Goal: Transaction & Acquisition: Purchase product/service

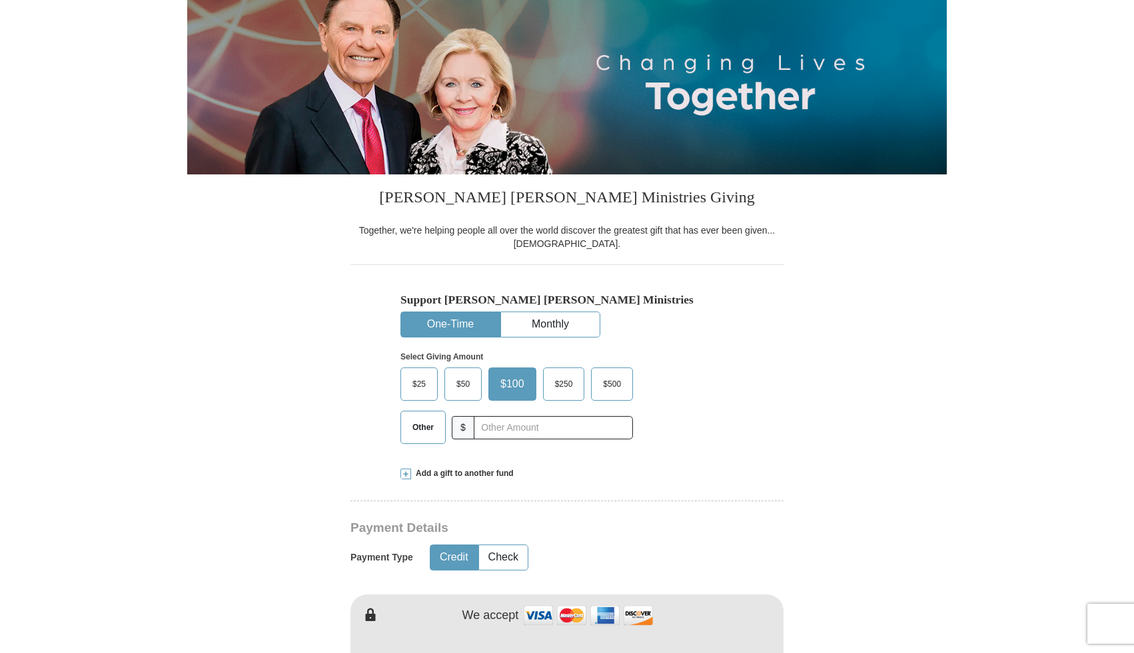
scroll to position [163, 0]
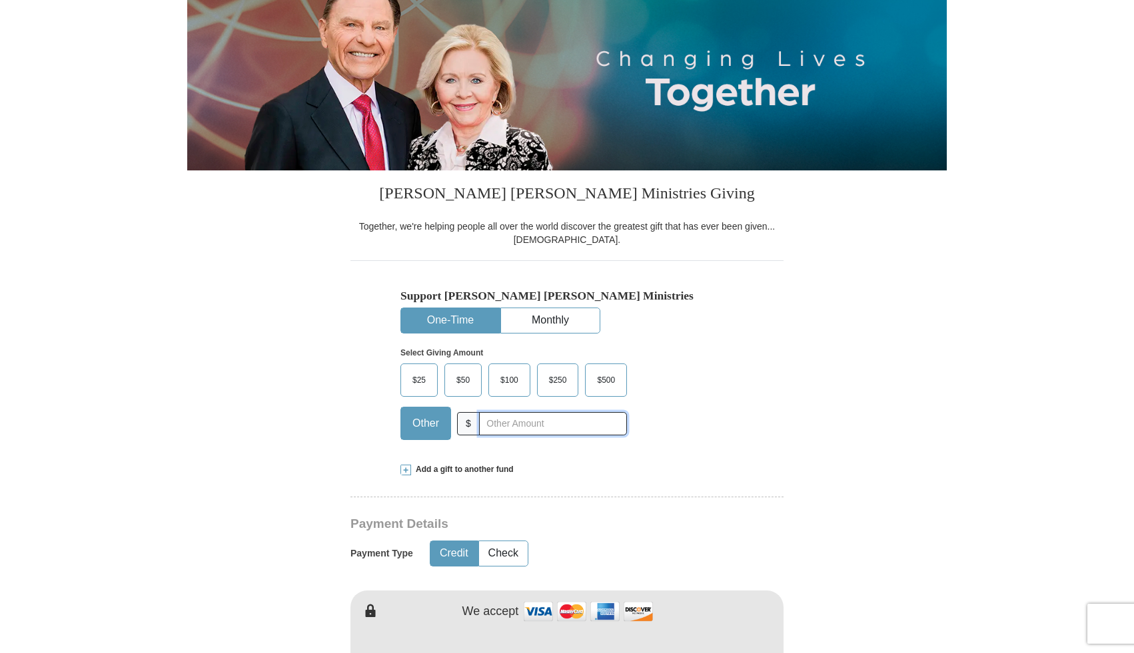
click at [541, 422] on input "text" at bounding box center [553, 423] width 148 height 23
type input "20.00"
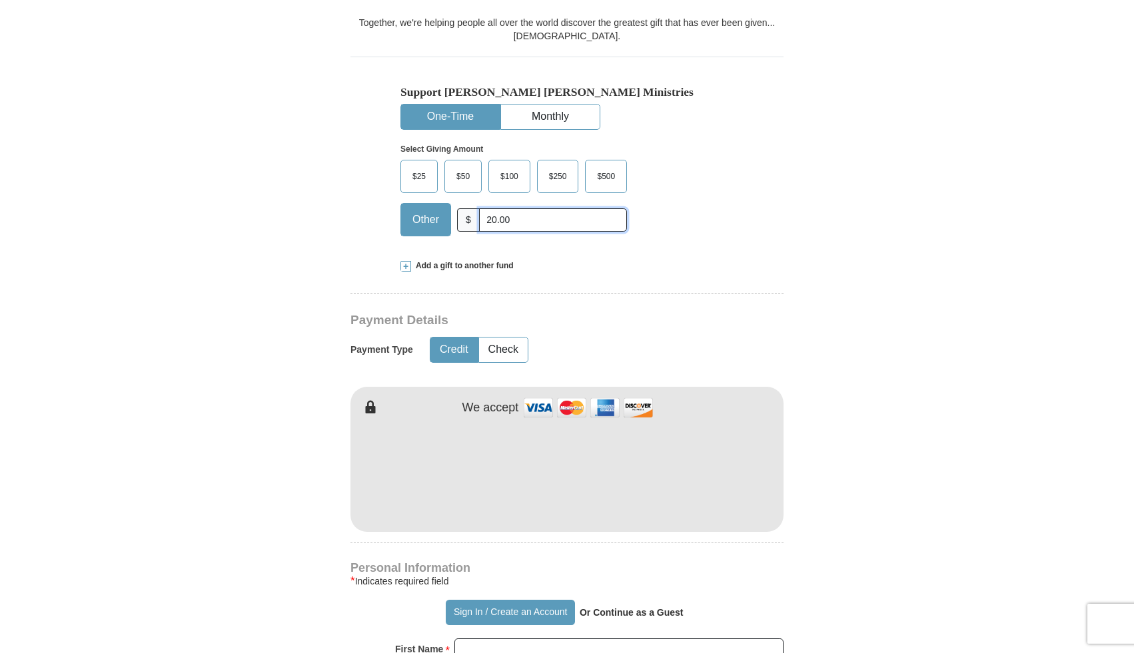
scroll to position [552, 0]
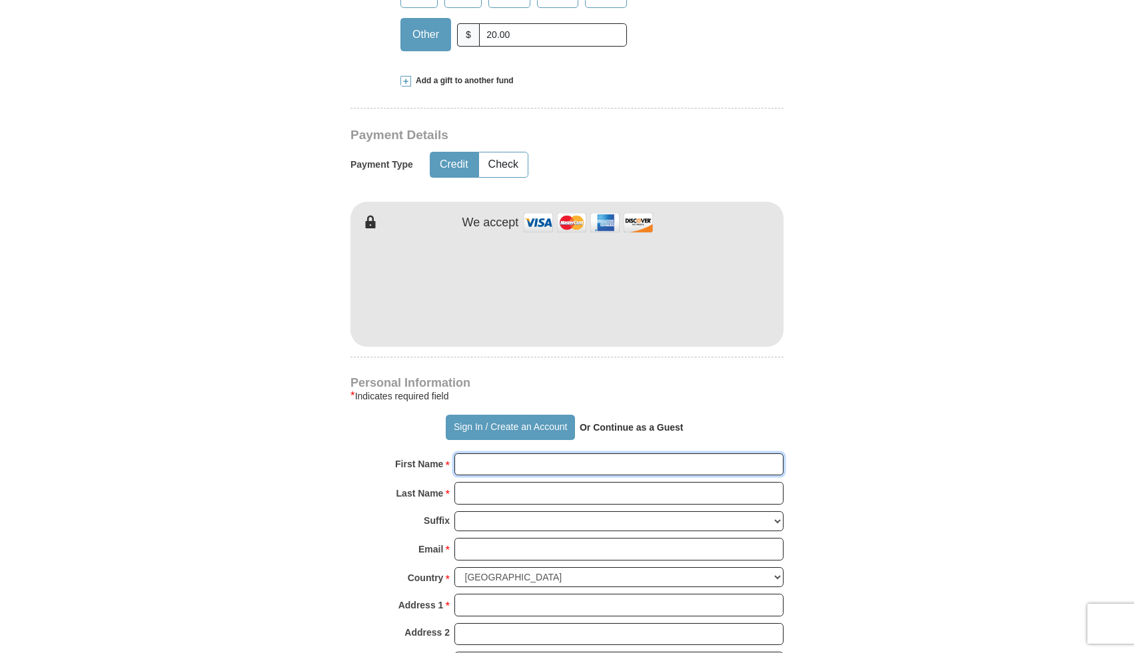
type input "[PERSON_NAME]"
type input "Woythal"
click at [534, 549] on input "Email *" at bounding box center [618, 549] width 329 height 23
type input "[EMAIL_ADDRESS][DOMAIN_NAME]"
type input "[STREET_ADDRESS]"
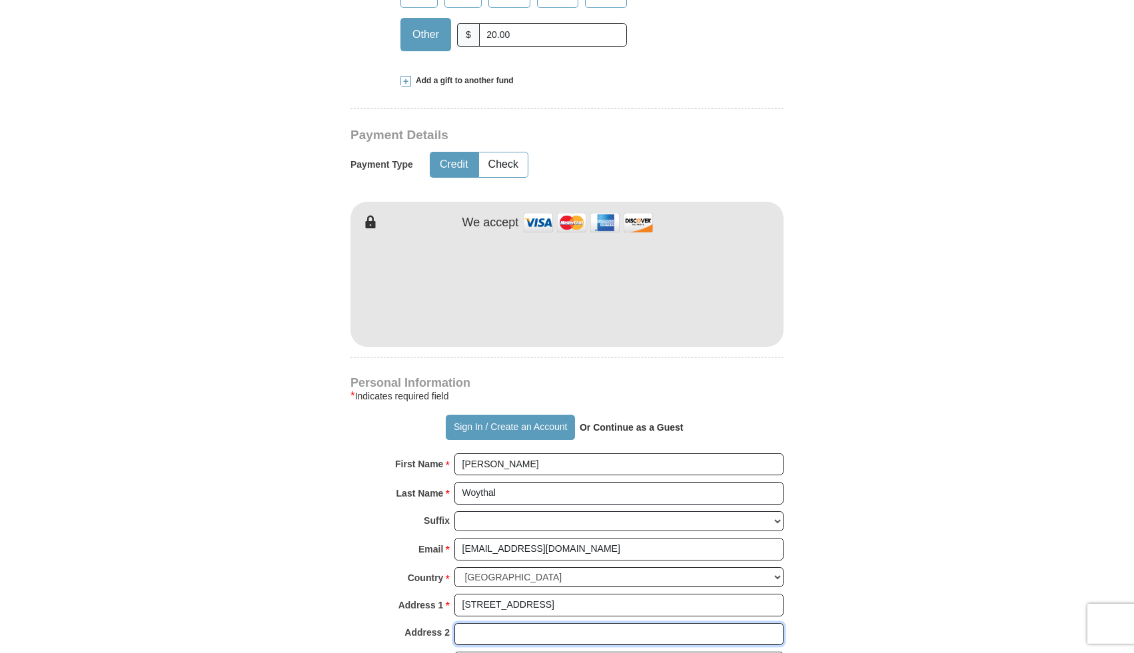
type input "Apt. 2163"
type input "[GEOGRAPHIC_DATA]"
select select "NV"
type input "89129"
type input "6415833701"
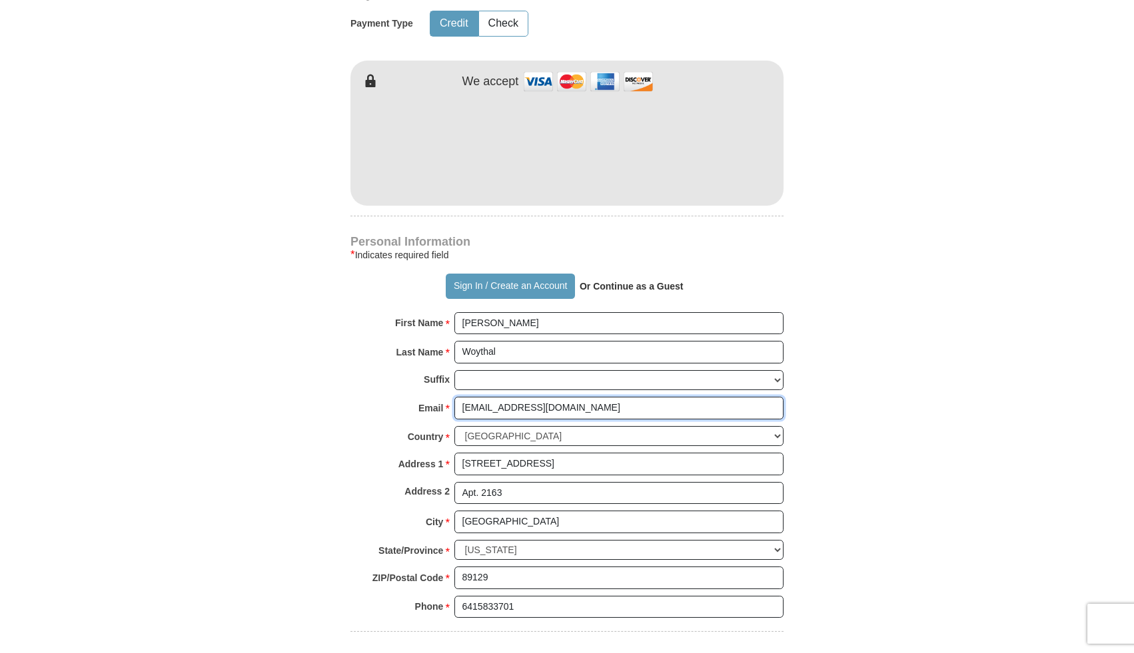
scroll to position [683, 0]
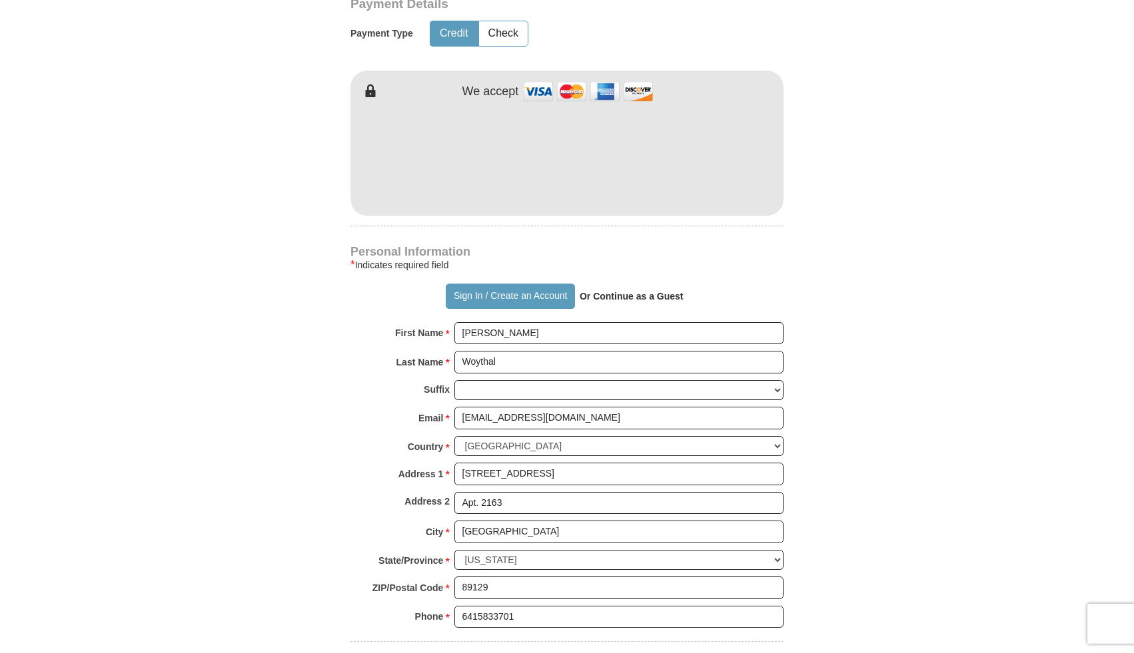
click at [1012, 258] on body "Sign In Already have an account? Sign in for faster giving. Don't have an accou…" at bounding box center [567, 593] width 1134 height 2552
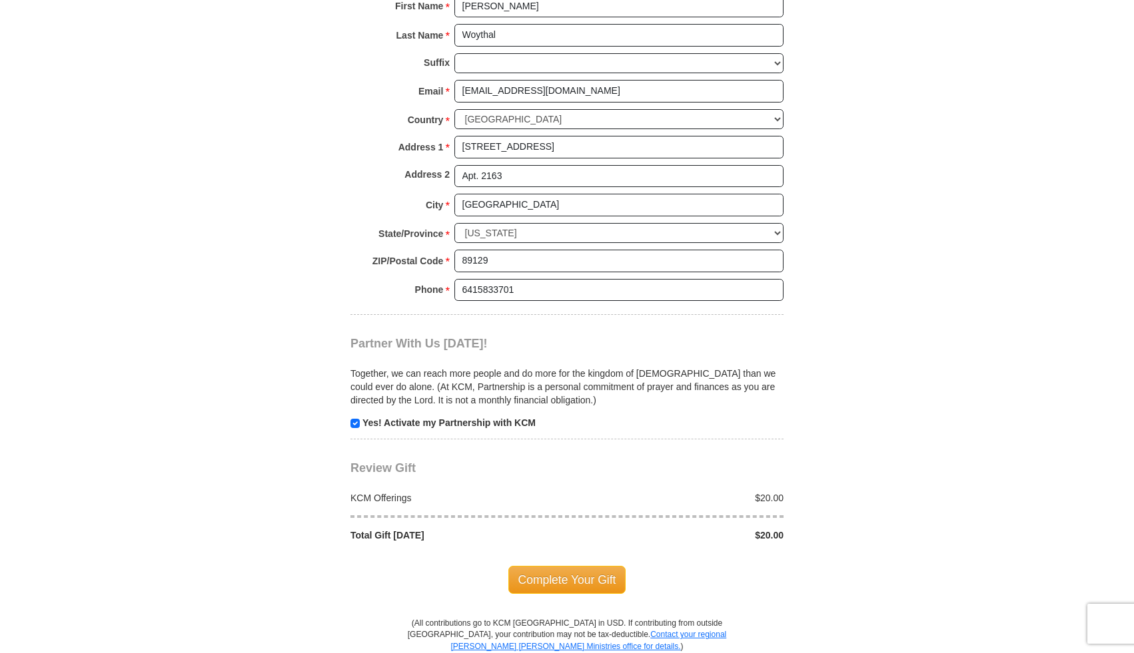
scroll to position [1235, 0]
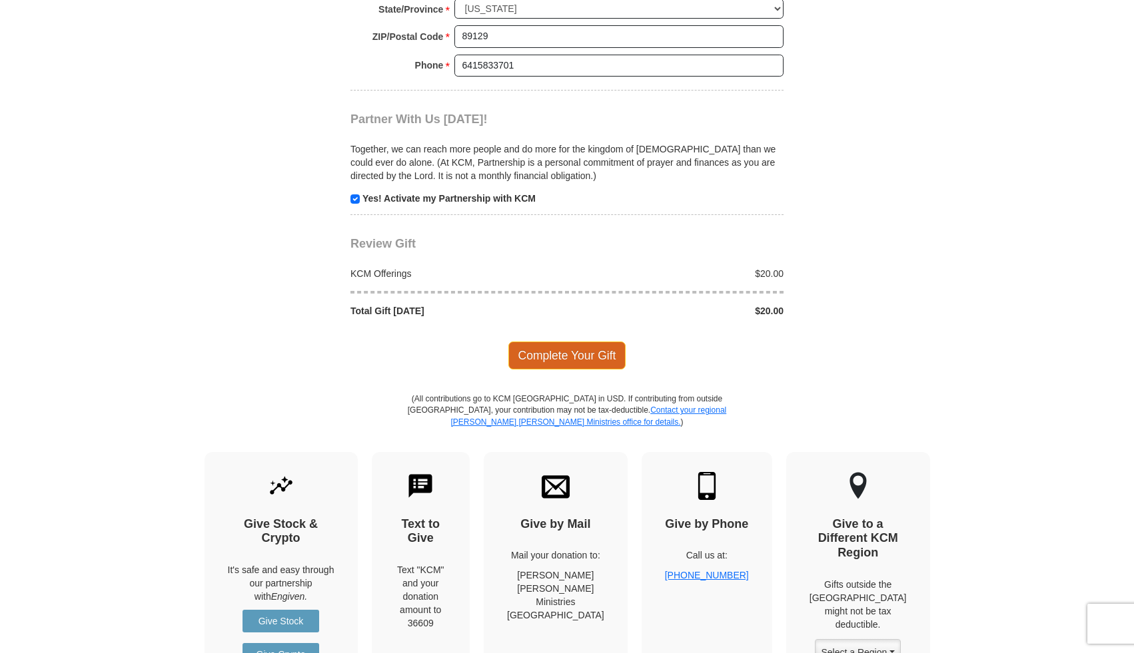
click at [534, 352] on span "Complete Your Gift" at bounding box center [567, 356] width 118 height 28
